Goal: Information Seeking & Learning: Learn about a topic

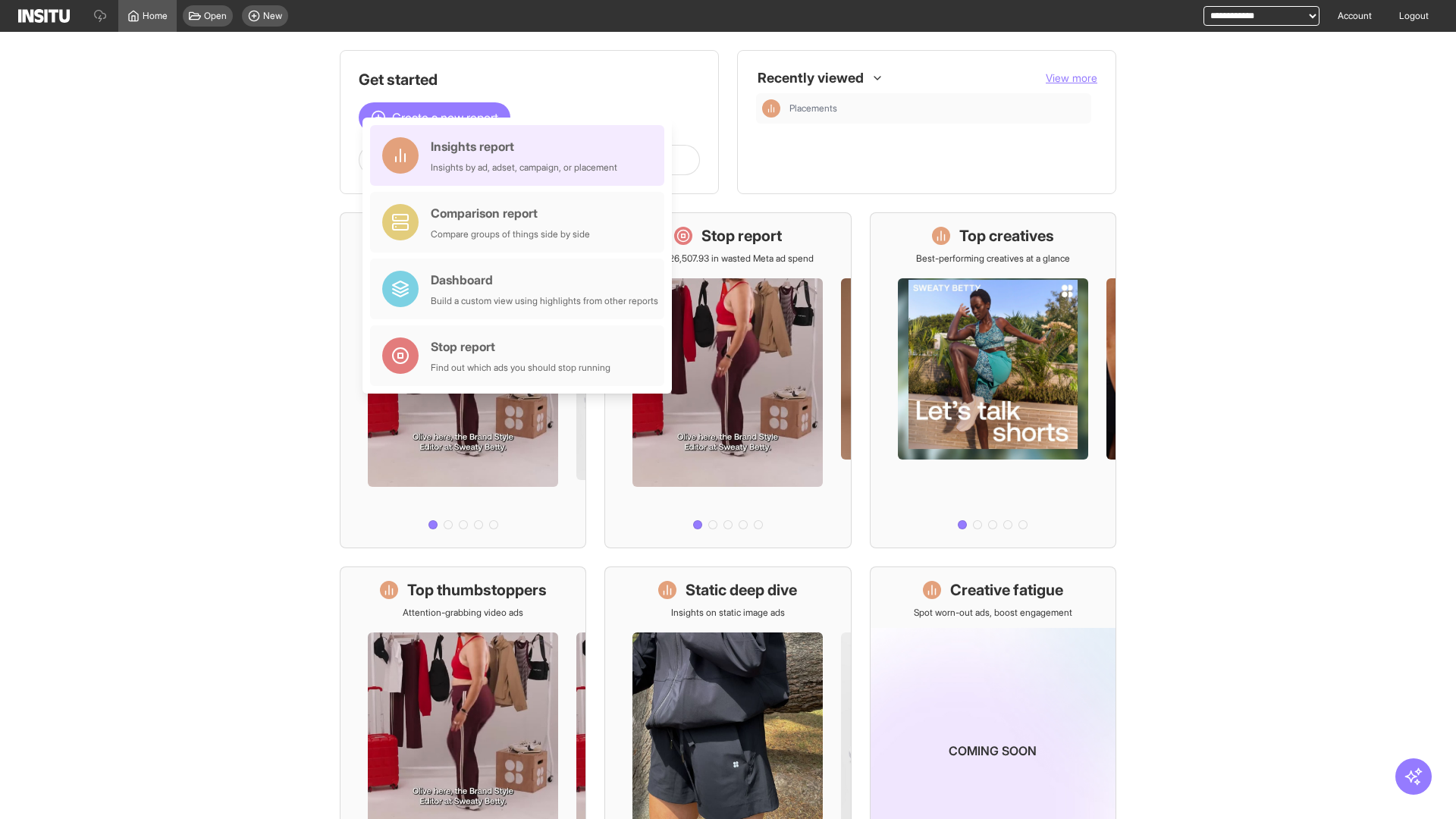
click at [521, 155] on div "Insights report Insights by ad, adset, campaign, or placement" at bounding box center [523, 156] width 186 height 37
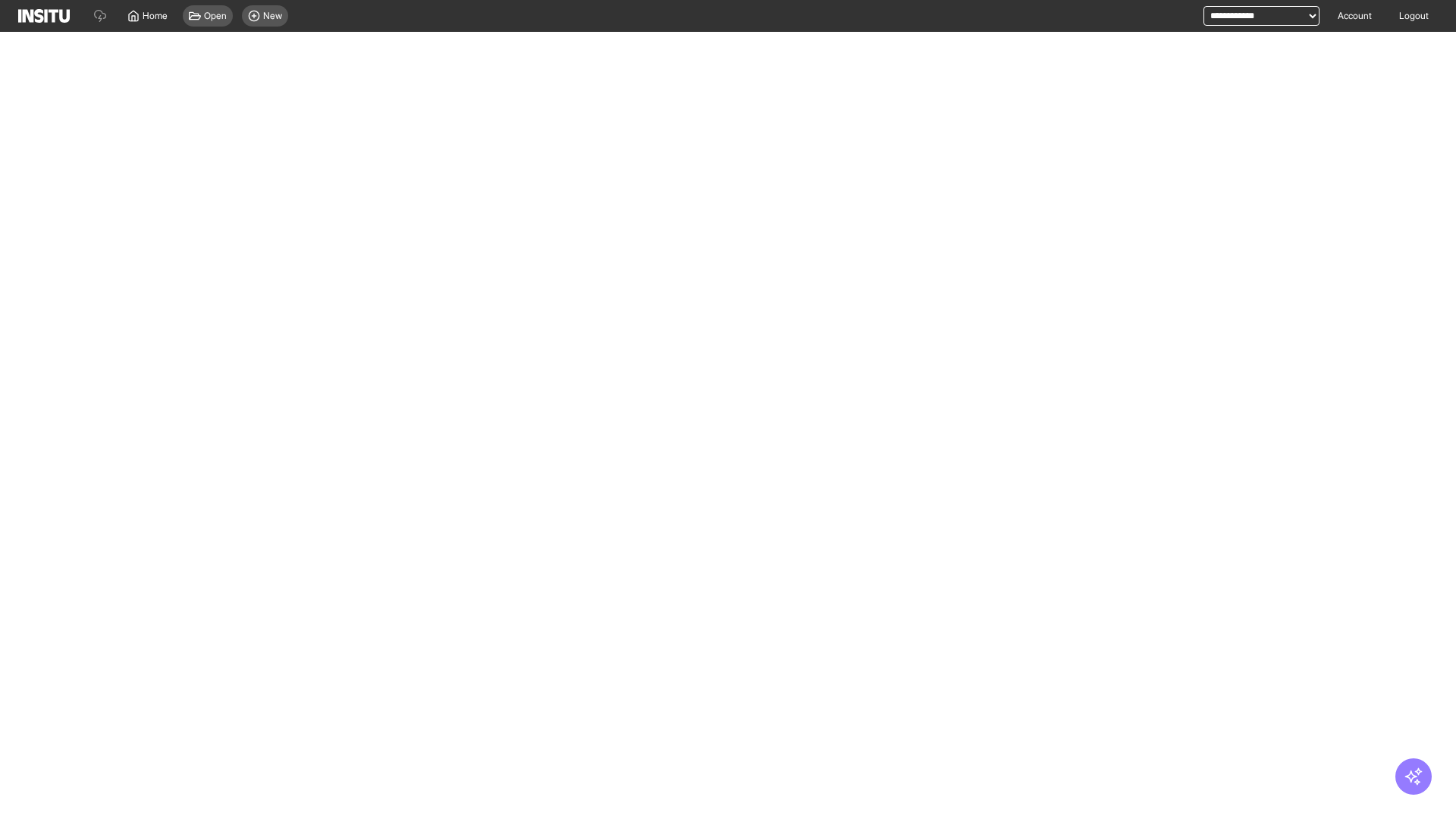
select select "**"
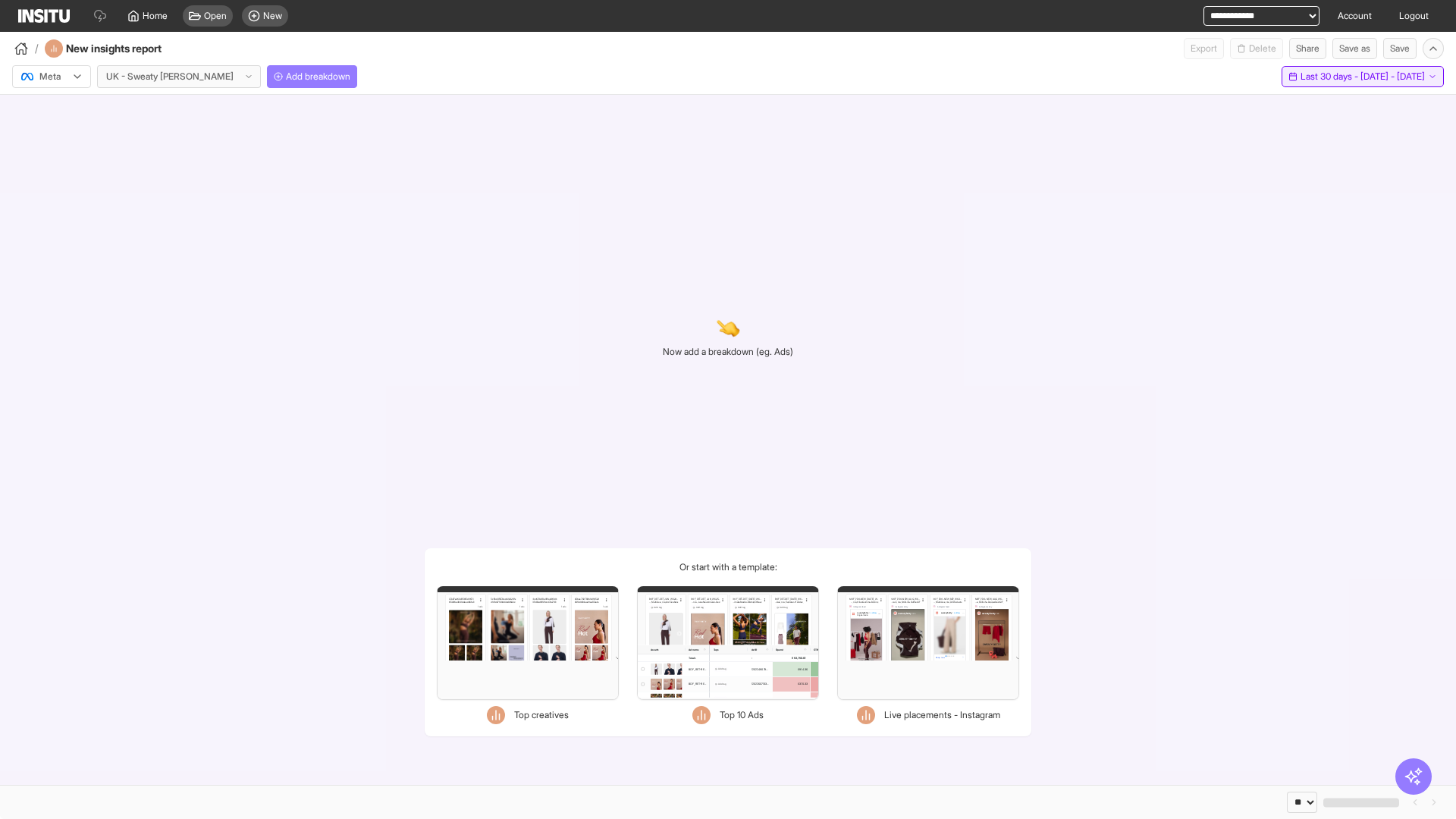
click at [1332, 77] on span "Last 30 days - [DATE] - [DATE]" at bounding box center [1362, 77] width 124 height 13
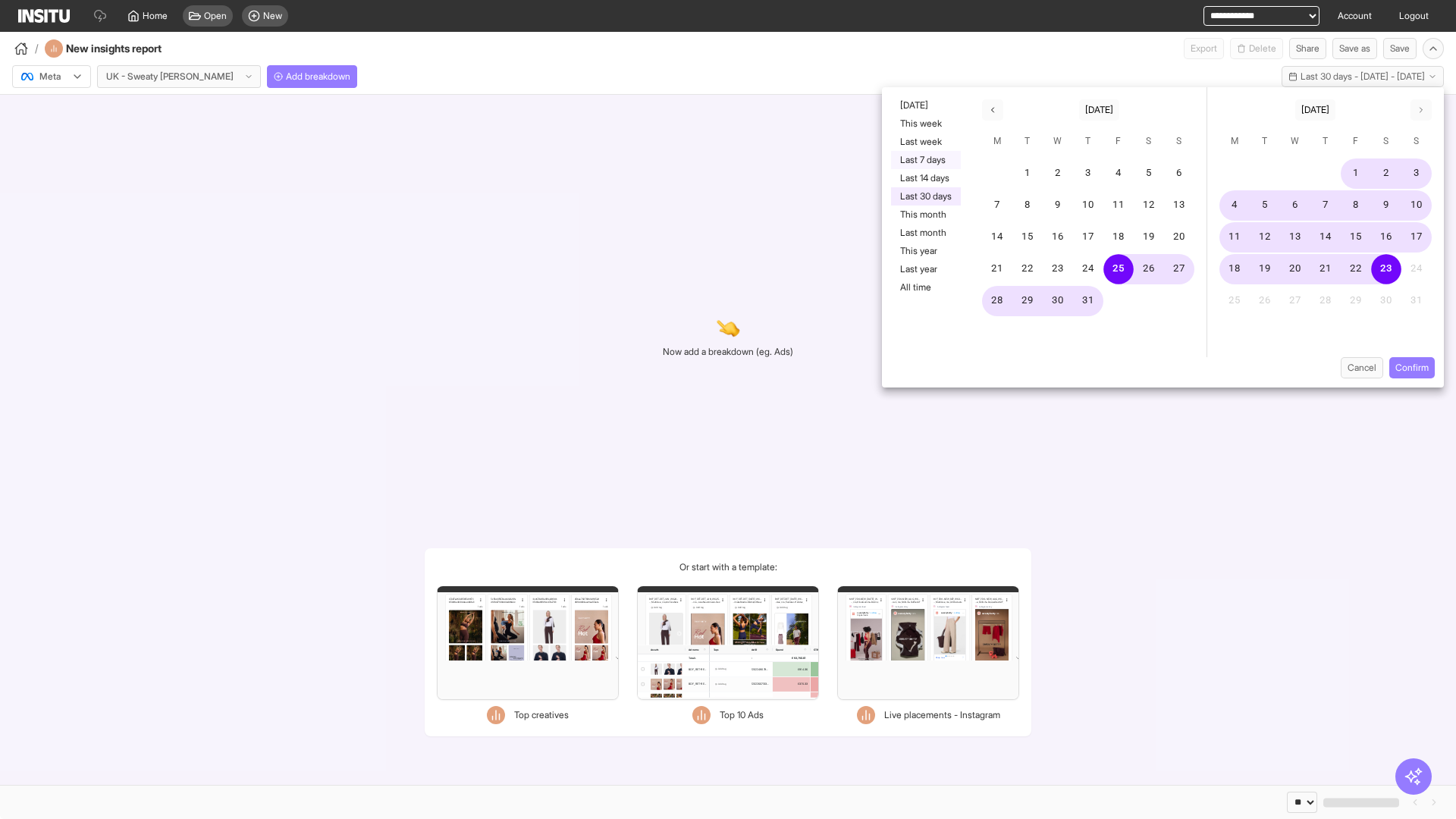
click at [924, 160] on button "Last 7 days" at bounding box center [926, 160] width 70 height 18
